Goal: Task Accomplishment & Management: Use online tool/utility

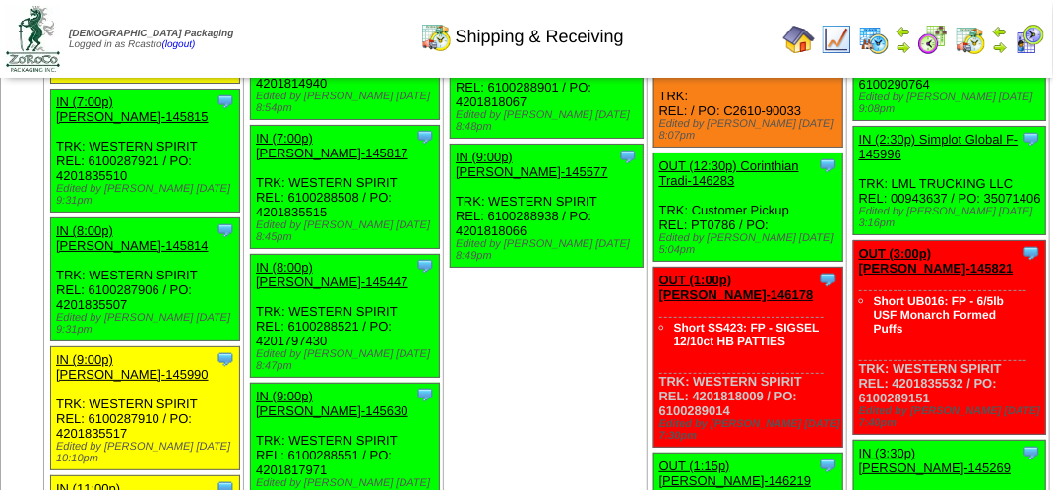
scroll to position [2361, 0]
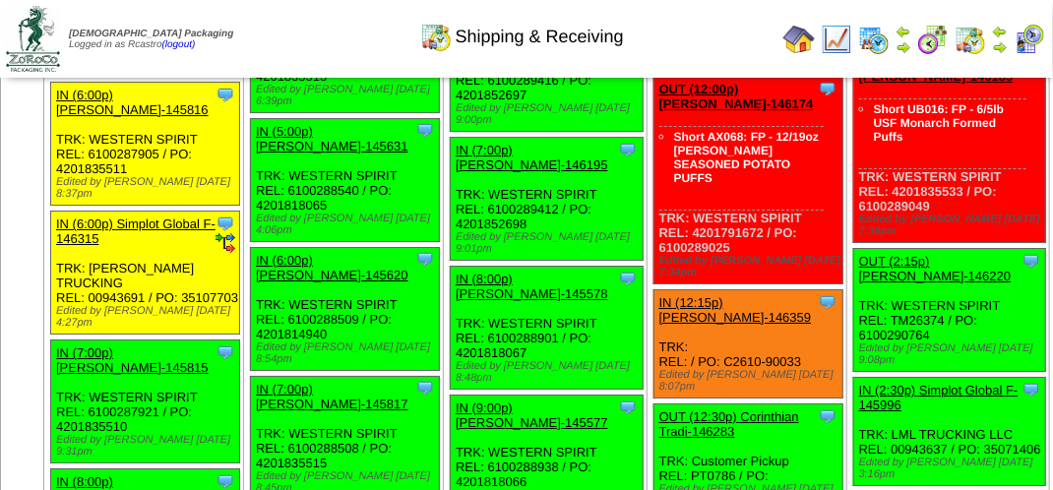
click at [1019, 34] on img at bounding box center [1028, 39] width 31 height 31
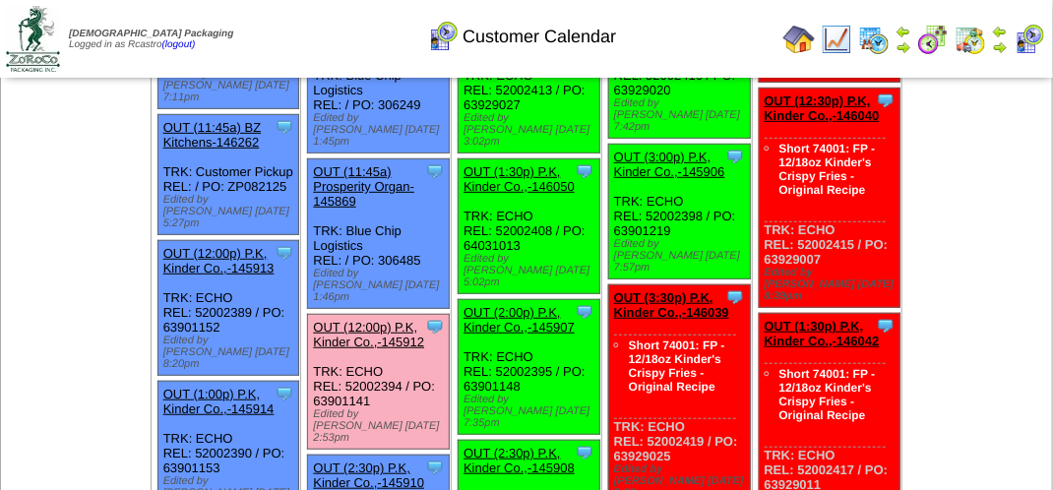
scroll to position [394, 0]
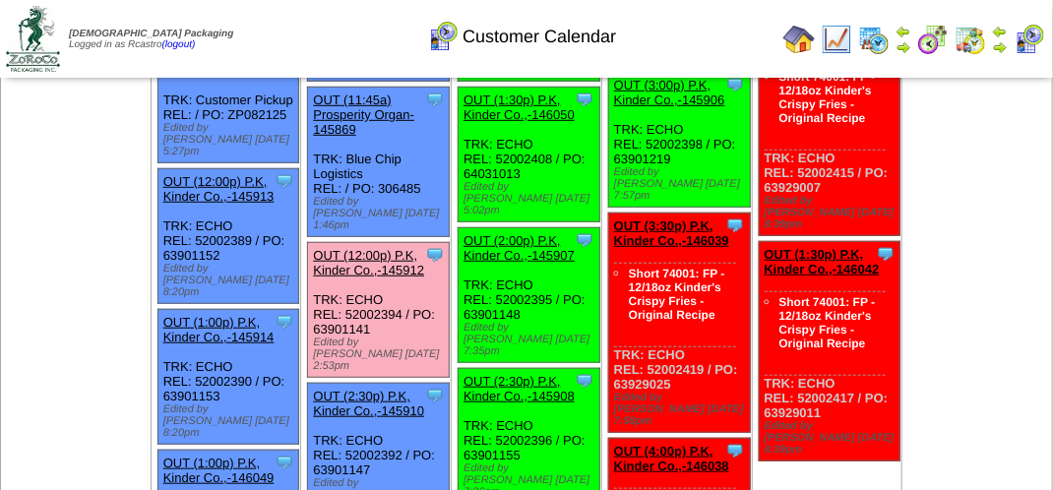
click at [365, 248] on link "OUT (12:00p) P.K, Kinder Co.,-145912" at bounding box center [368, 263] width 111 height 30
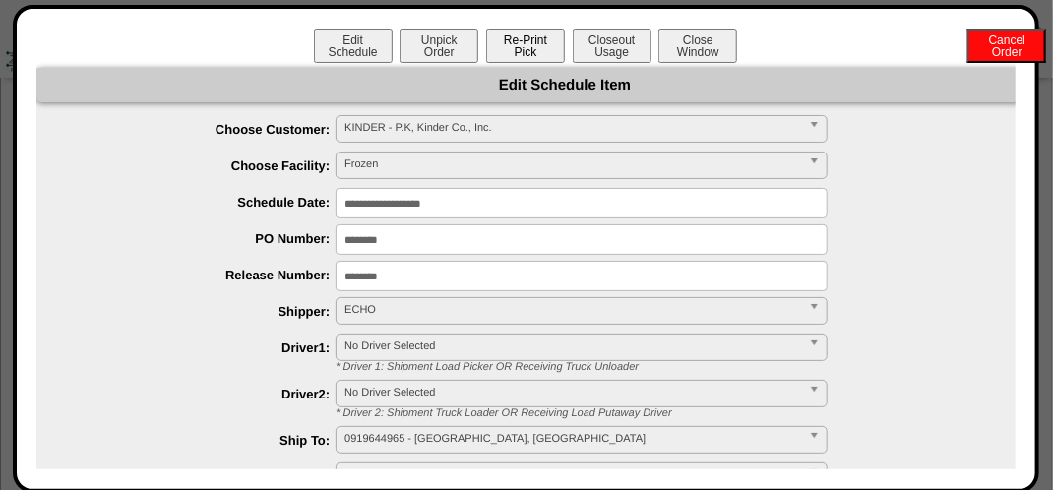
click at [515, 44] on button "Re-Print Pick" at bounding box center [525, 46] width 79 height 34
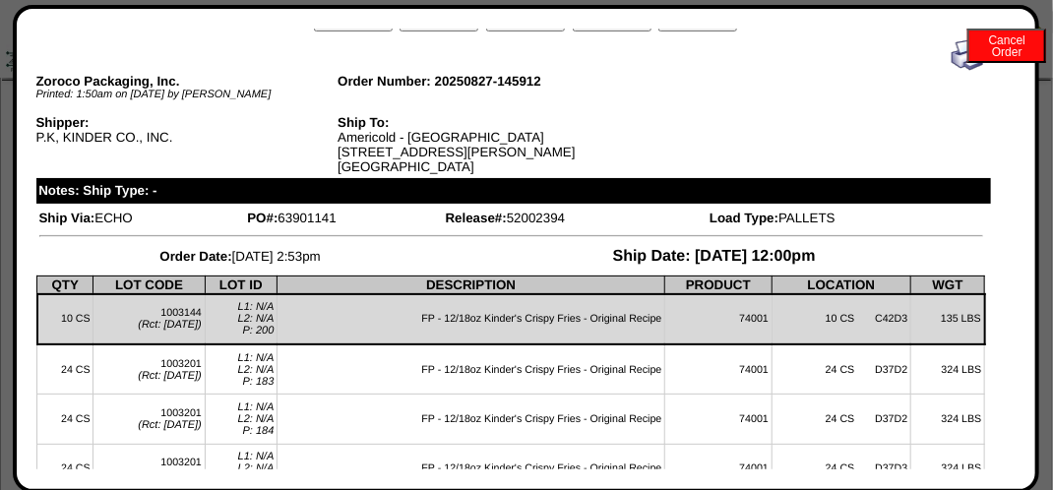
scroll to position [0, 0]
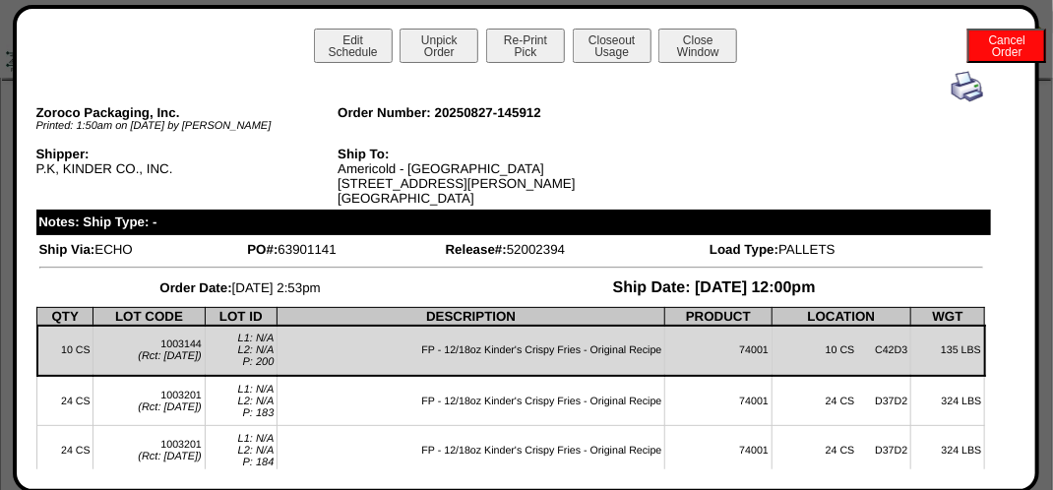
click at [951, 84] on img at bounding box center [966, 86] width 31 height 31
